Goal: Task Accomplishment & Management: Manage account settings

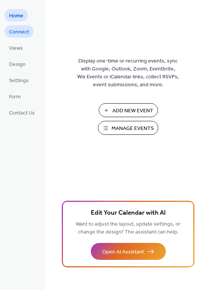
click at [16, 28] on span "Connect" at bounding box center [19, 32] width 20 height 8
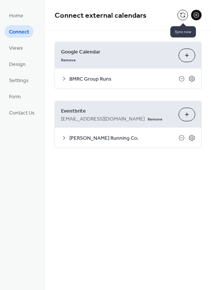
click at [182, 15] on button at bounding box center [182, 15] width 11 height 11
click at [147, 120] on link "Remove" at bounding box center [154, 118] width 15 height 8
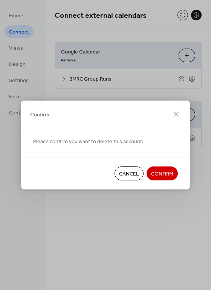
click at [163, 174] on span "Confirm" at bounding box center [162, 174] width 22 height 8
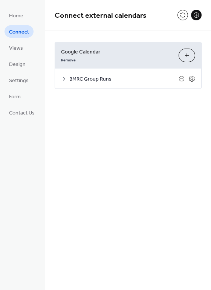
click at [163, 174] on div "Connect external calendars Google Calendar Remove Choose Calendars BMRC Group R…" at bounding box center [127, 145] width 165 height 290
click at [139, 56] on div "Remove" at bounding box center [116, 59] width 111 height 8
click at [184, 15] on button at bounding box center [182, 15] width 11 height 11
click at [63, 79] on icon at bounding box center [64, 79] width 2 height 4
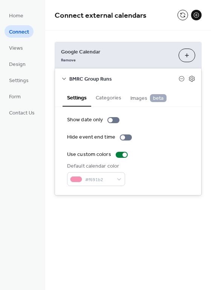
click at [64, 79] on icon at bounding box center [64, 78] width 4 height 2
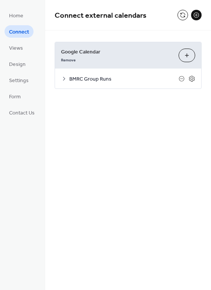
click at [64, 79] on icon at bounding box center [64, 79] width 2 height 4
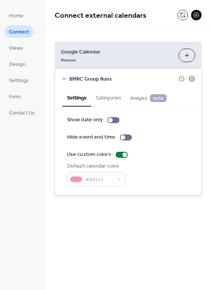
click at [64, 79] on icon at bounding box center [64, 78] width 4 height 2
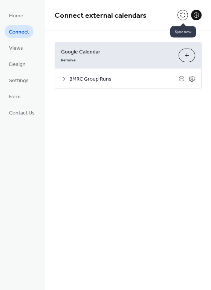
click at [180, 17] on button at bounding box center [182, 15] width 11 height 11
click at [137, 55] on span "Google Calendar" at bounding box center [116, 52] width 111 height 8
click at [9, 49] on span "Views" at bounding box center [16, 48] width 14 height 8
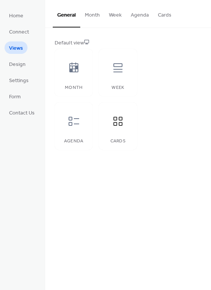
click at [168, 10] on button "Cards" at bounding box center [164, 13] width 23 height 27
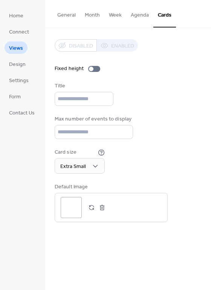
click at [67, 17] on button "General" at bounding box center [66, 13] width 27 height 27
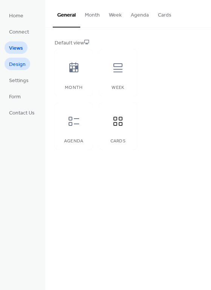
click at [21, 64] on span "Design" at bounding box center [17, 65] width 17 height 8
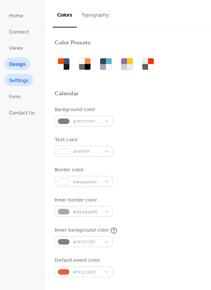
click at [15, 83] on span "Settings" at bounding box center [19, 81] width 20 height 8
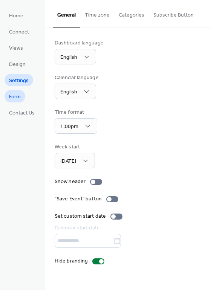
click at [14, 95] on span "Form" at bounding box center [15, 97] width 12 height 8
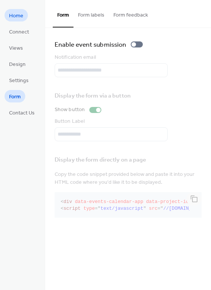
click at [12, 16] on span "Home" at bounding box center [16, 16] width 14 height 8
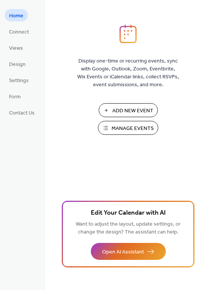
click at [149, 130] on span "Manage Events" at bounding box center [132, 128] width 42 height 8
click at [22, 34] on span "Connect" at bounding box center [19, 32] width 20 height 8
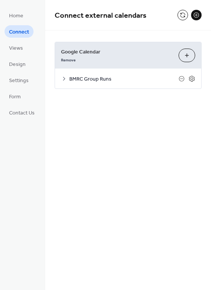
click at [143, 52] on span "Google Calendar" at bounding box center [116, 52] width 111 height 8
click at [63, 78] on icon at bounding box center [64, 79] width 6 height 6
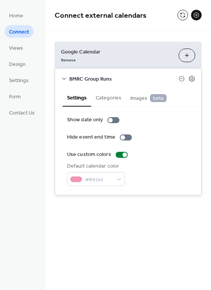
click at [80, 51] on span "Google Calendar" at bounding box center [116, 52] width 111 height 8
click at [183, 12] on button at bounding box center [182, 15] width 11 height 11
click at [100, 80] on span "BMRC Group Runs" at bounding box center [123, 79] width 109 height 8
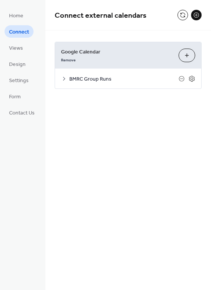
click at [100, 80] on span "BMRC Group Runs" at bounding box center [123, 79] width 109 height 8
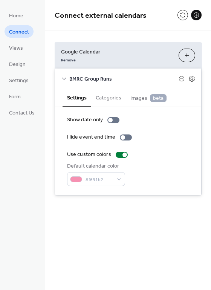
click at [108, 97] on button "Categories" at bounding box center [108, 96] width 35 height 17
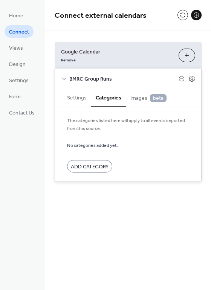
click at [73, 98] on button "Settings" at bounding box center [76, 96] width 29 height 17
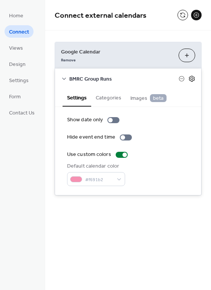
click at [191, 77] on icon at bounding box center [191, 78] width 7 height 7
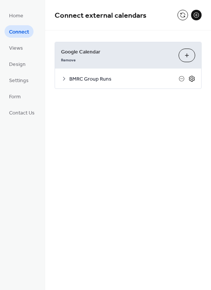
click at [191, 77] on icon at bounding box center [191, 78] width 7 height 7
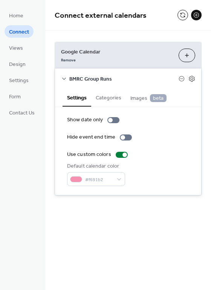
click at [189, 55] on button "Choose Calendars" at bounding box center [186, 56] width 17 height 14
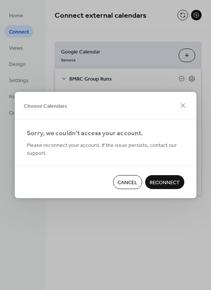
click at [173, 185] on span "Reconnect" at bounding box center [164, 183] width 30 height 8
